Goal: Complete application form

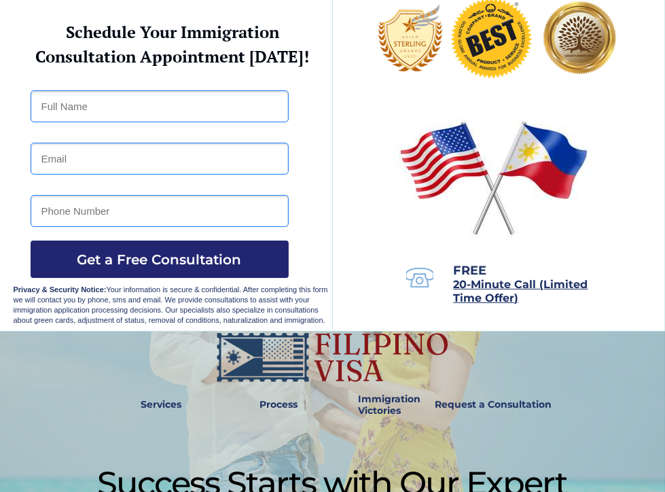
scroll to position [81, 0]
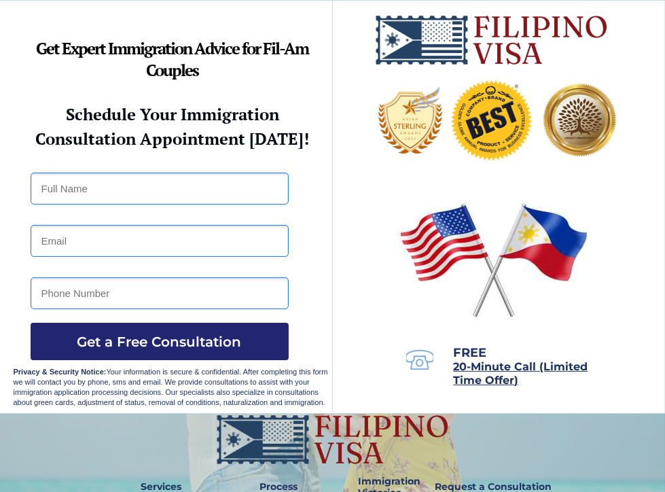
click at [185, 181] on input "text" at bounding box center [160, 188] width 258 height 32
type input "Ifeanyichukwu Henry"
type input "ifeanyihenry1979@gmail.com"
type input "6509350680"
click at [163, 192] on input "Ifeanyichukwu Henry" at bounding box center [160, 188] width 258 height 32
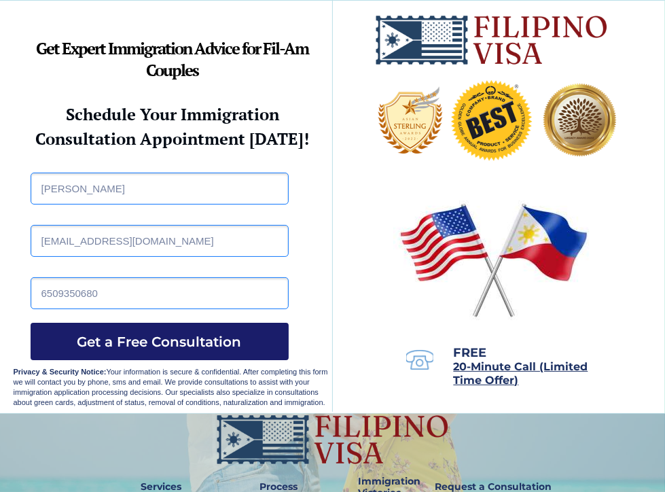
type input "Ifeanyichukwu Henry Uwabunkeonye"
click at [149, 337] on span "Get a Free Consultation" at bounding box center [160, 341] width 258 height 16
click at [245, 254] on input "ifeanyihenry1979@gmail.com" at bounding box center [160, 241] width 258 height 32
click at [239, 240] on input "ifeanyihenry1979@gmail.com" at bounding box center [160, 241] width 258 height 32
click at [274, 291] on input "6509350680" at bounding box center [160, 293] width 258 height 32
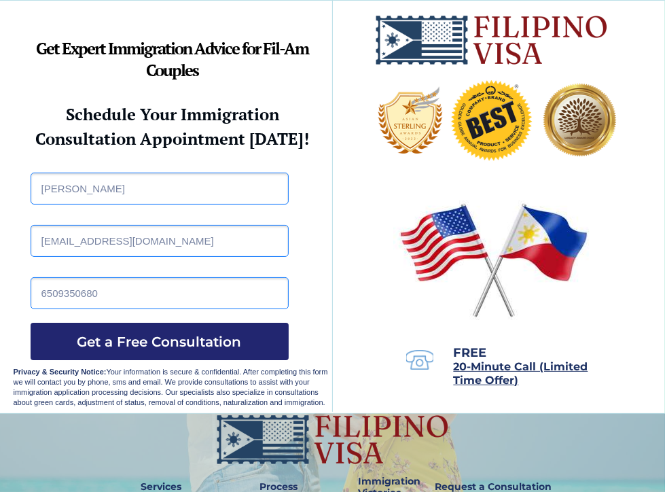
click at [304, 325] on div at bounding box center [333, 207] width 638 height 412
click at [189, 342] on span "Get a Free Consultation" at bounding box center [160, 341] width 258 height 16
